Goal: Task Accomplishment & Management: Complete application form

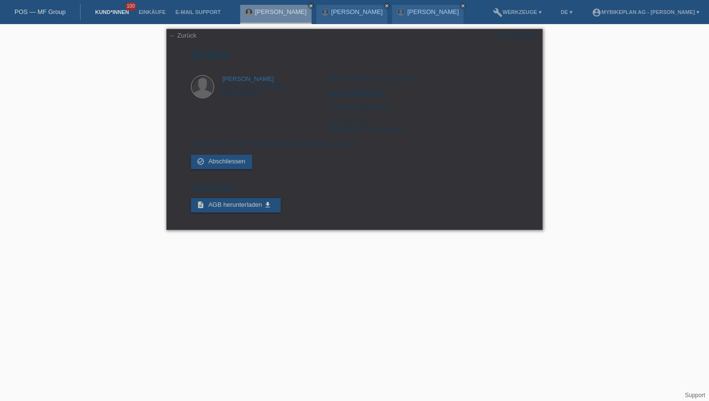
click at [110, 13] on link "Kund*innen" at bounding box center [111, 12] width 43 height 6
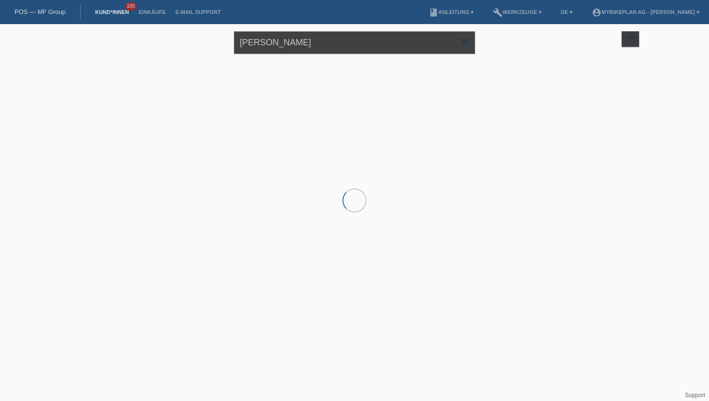
drag, startPoint x: 344, startPoint y: 39, endPoint x: 224, endPoint y: 30, distance: 120.4
click at [224, 30] on div "Kugathas Krishnasamy close filter_list view_module Alle Kund*innen anzeigen sta…" at bounding box center [354, 41] width 579 height 35
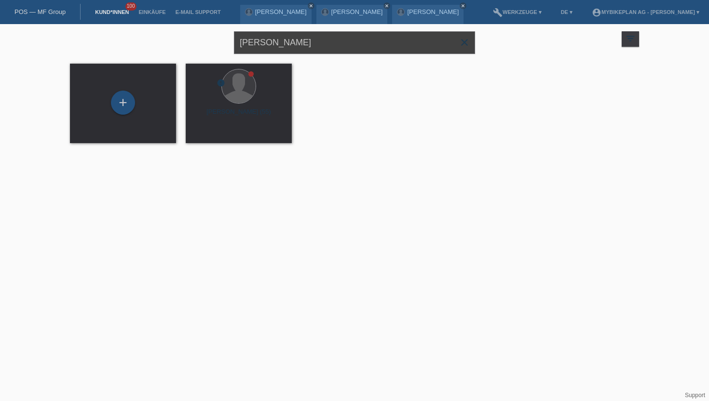
type input "[PERSON_NAME]"
click at [211, 132] on div "launch Anzeigen" at bounding box center [207, 135] width 43 height 14
click at [210, 134] on span "Anzeigen" at bounding box center [213, 134] width 26 height 7
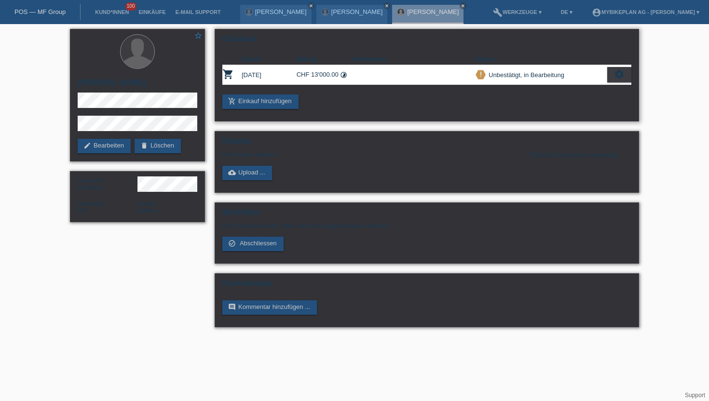
click at [606, 70] on div "priority_high Unbestätigt, in Bearbeitung" at bounding box center [542, 75] width 132 height 10
click at [614, 73] on icon "settings" at bounding box center [619, 74] width 11 height 11
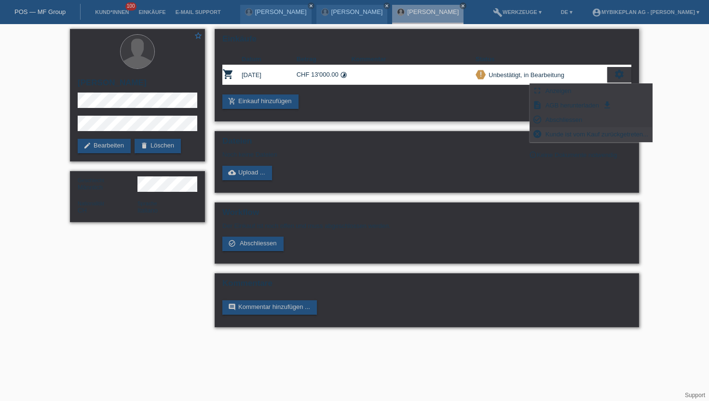
click at [544, 136] on div "cancel Kunde ist vom Kauf zurückgetreten..." at bounding box center [591, 134] width 122 height 14
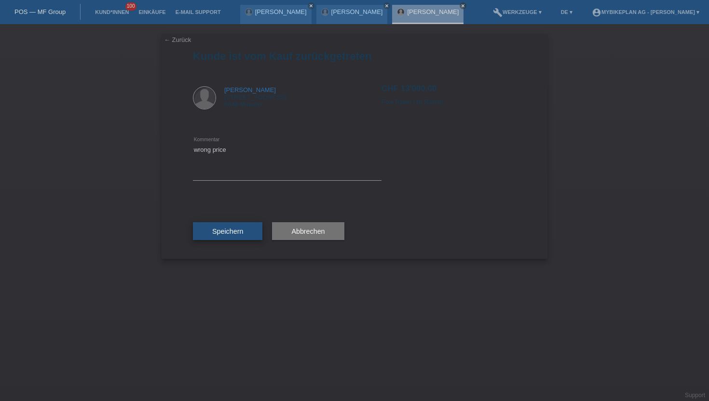
type textarea "wrong price"
click at [219, 238] on button "Speichern" at bounding box center [227, 231] width 69 height 18
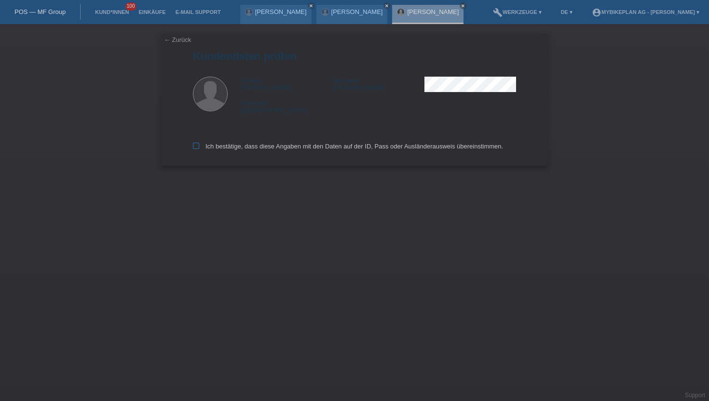
click at [198, 150] on label "Ich bestätige, dass diese Angaben mit den Daten auf der ID, Pass oder Ausländer…" at bounding box center [348, 146] width 310 height 7
click at [198, 149] on input "Ich bestätige, dass diese Angaben mit den Daten auf der ID, Pass oder Ausländer…" at bounding box center [196, 146] width 6 height 6
checkbox input "true"
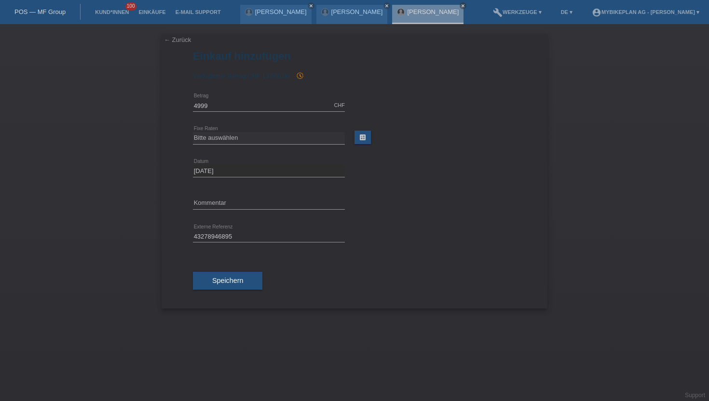
type input "4999.00"
click at [240, 131] on div "Bitte auswählen 6 Raten 12 Raten 18 Raten 24 Raten 36 Raten 48 Raten error Fixe…" at bounding box center [269, 138] width 152 height 33
click at [240, 141] on select "Bitte auswählen 6 Raten 12 Raten 18 Raten 24 Raten 36 Raten 48 Raten" at bounding box center [269, 138] width 152 height 12
select select "488"
click at [193, 132] on select "Bitte auswählen 6 Raten 12 Raten 18 Raten 24 Raten 36 Raten 48 Raten" at bounding box center [269, 138] width 152 height 12
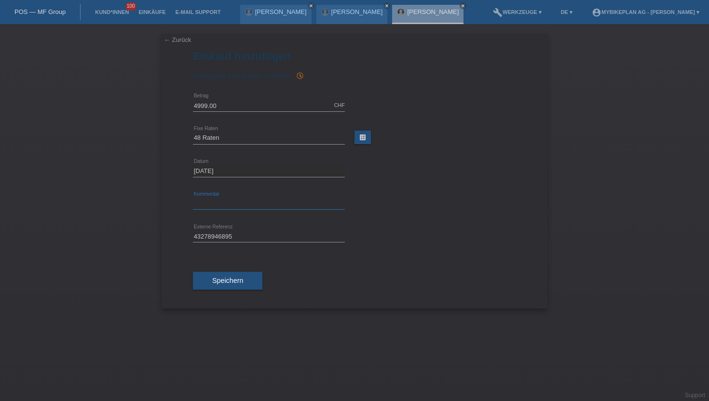
click at [201, 205] on input "text" at bounding box center [269, 204] width 152 height 12
click at [338, 279] on div "Speichern" at bounding box center [354, 281] width 323 height 56
click at [217, 285] on button "Speichern" at bounding box center [227, 281] width 69 height 18
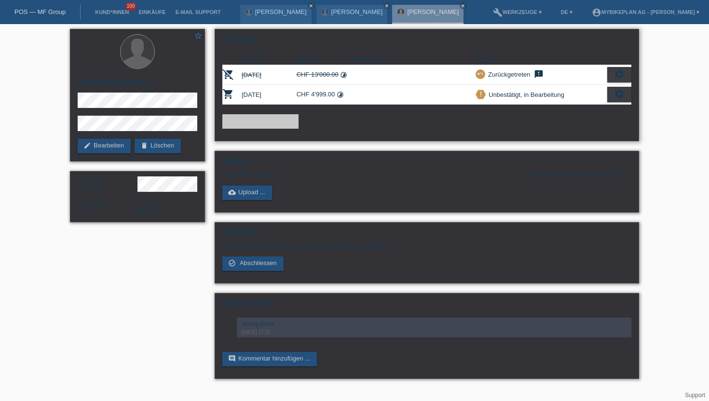
click at [617, 94] on icon "settings" at bounding box center [619, 94] width 11 height 11
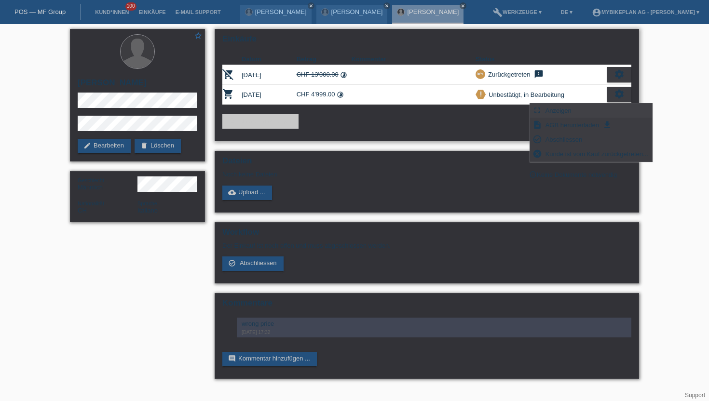
click at [561, 111] on span "Anzeigen" at bounding box center [558, 111] width 29 height 12
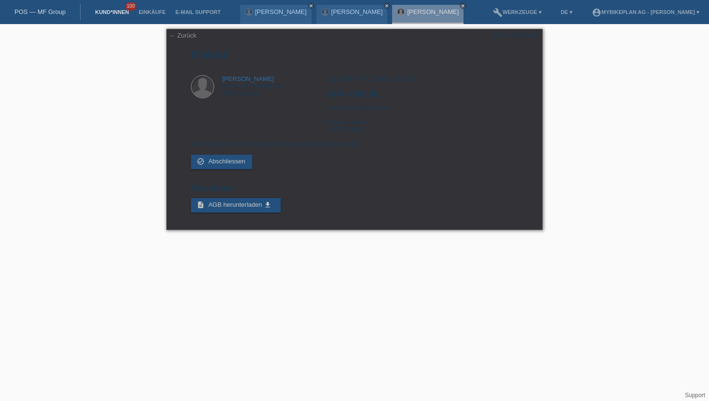
click at [122, 12] on link "Kund*innen" at bounding box center [111, 12] width 43 height 6
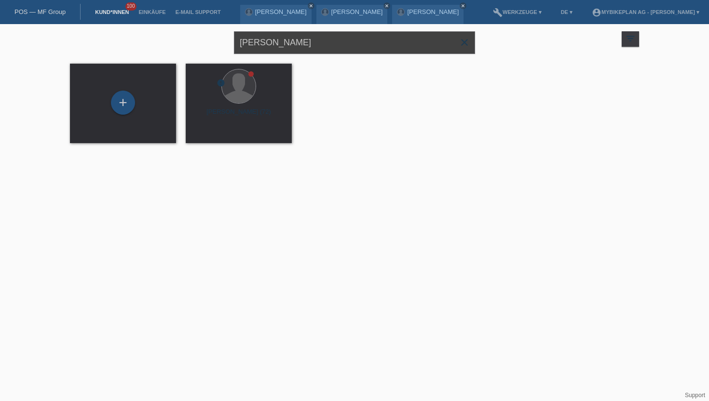
drag, startPoint x: 286, startPoint y: 41, endPoint x: 199, endPoint y: 31, distance: 87.4
click at [199, 31] on div "[PERSON_NAME] close filter_list view_module Alle Kund*innen anzeigen star Marki…" at bounding box center [354, 41] width 579 height 35
paste input "Muhamet Mlinaku"
type input "Muhamet Mlinaku"
